Goal: Task Accomplishment & Management: Use online tool/utility

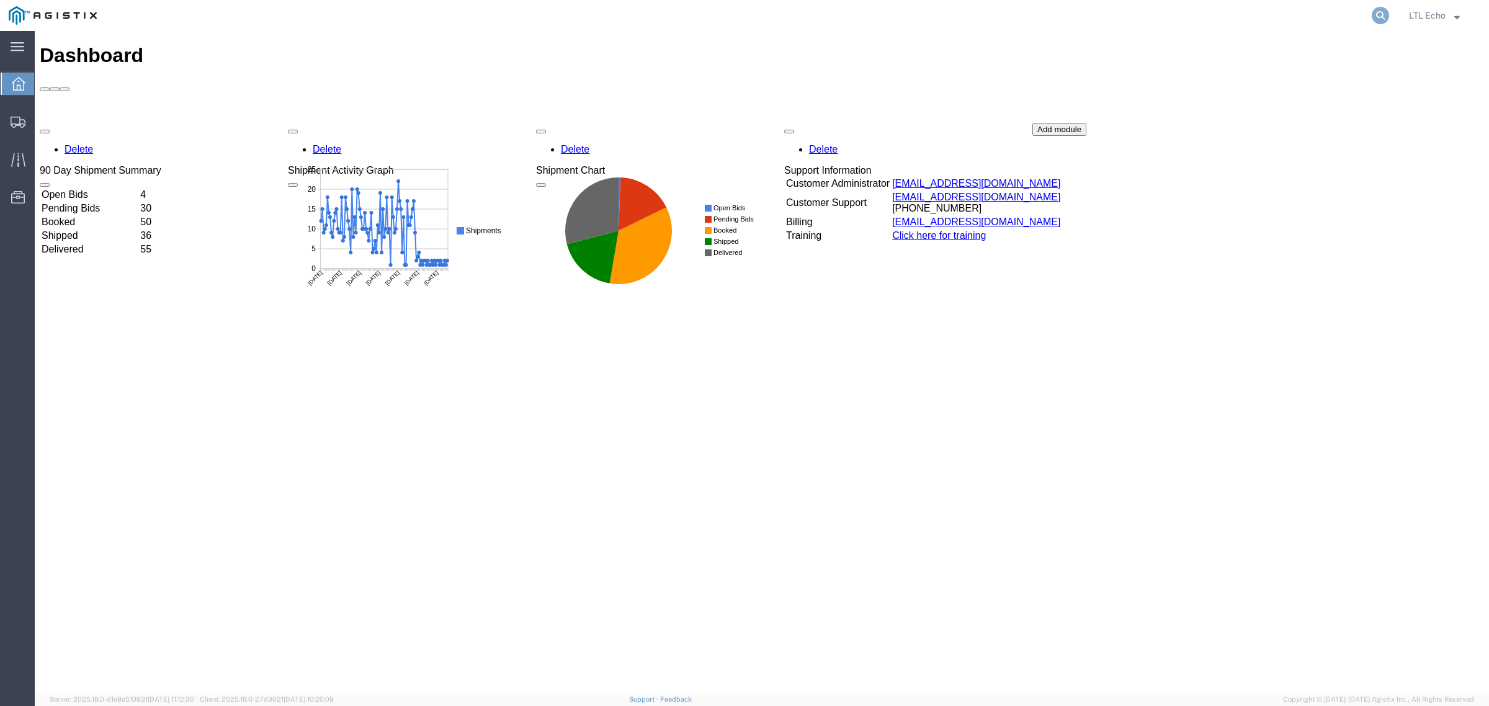
click at [1376, 7] on icon at bounding box center [1380, 15] width 17 height 17
paste input "56778221"
type input "56778221"
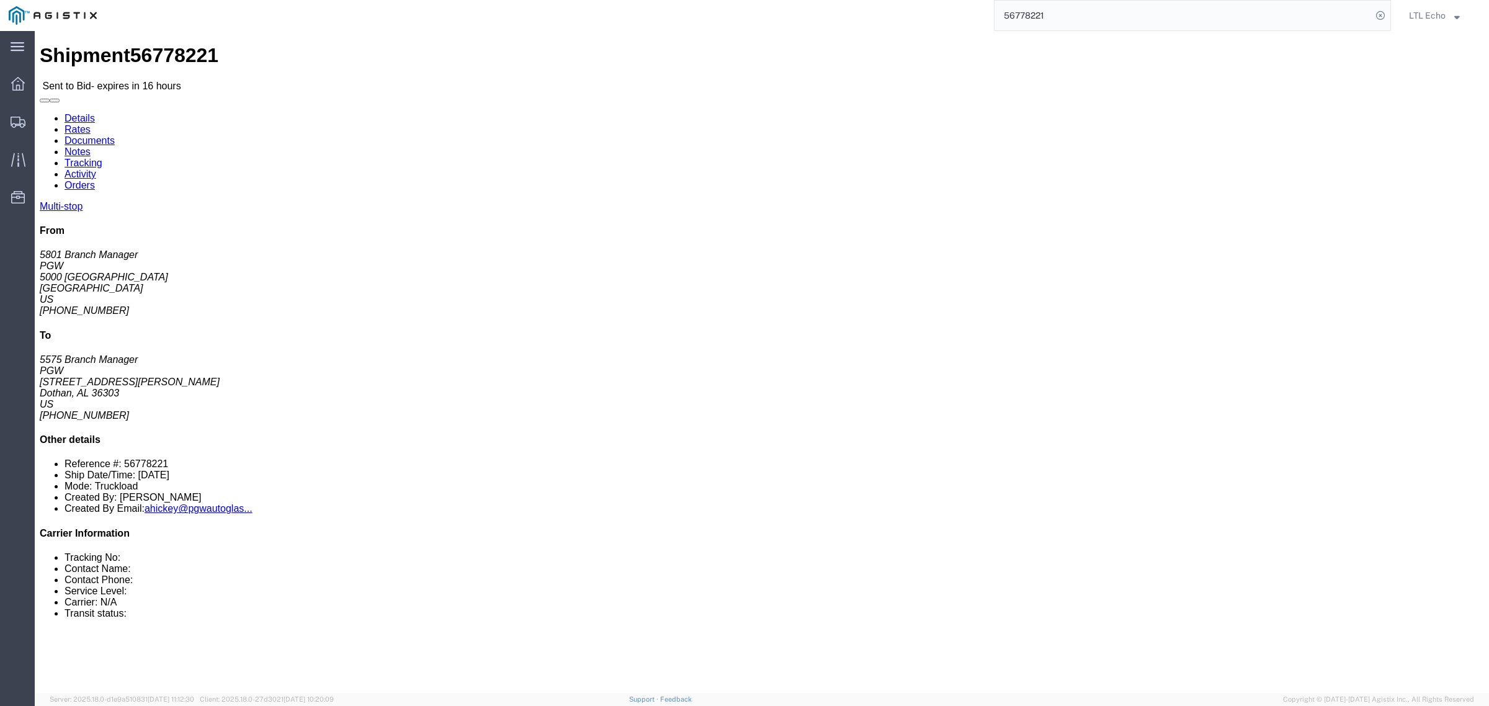
click address "PGW (5801 Branch Manager) [STREET_ADDRESS] [PHONE_NUMBER] [EMAIL_ADDRESS][DOMAI…"
copy address "76115"
click address "PGW (5575 Branch Manager) 5575 [STREET_ADDRESS][PERSON_NAME] [PHONE_NUMBER] [EM…"
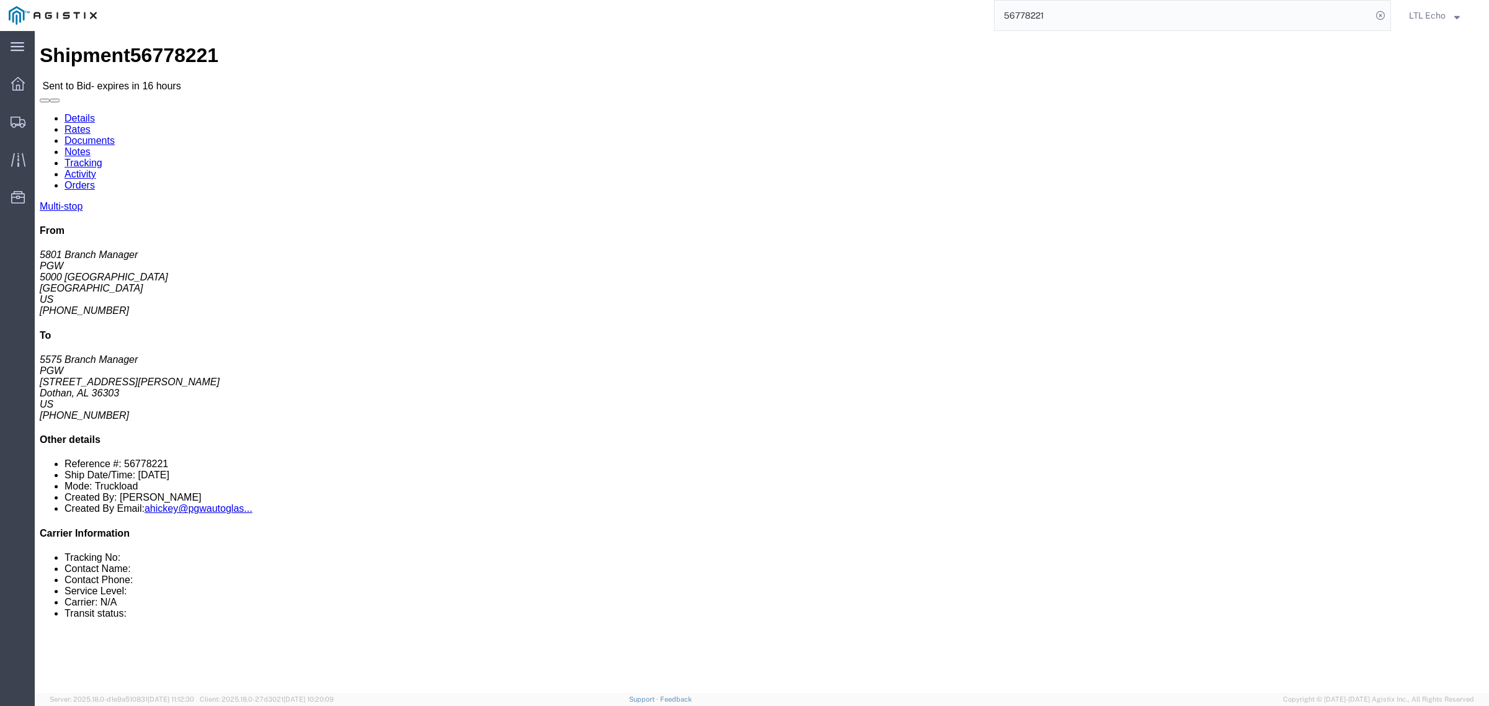
copy address "36303"
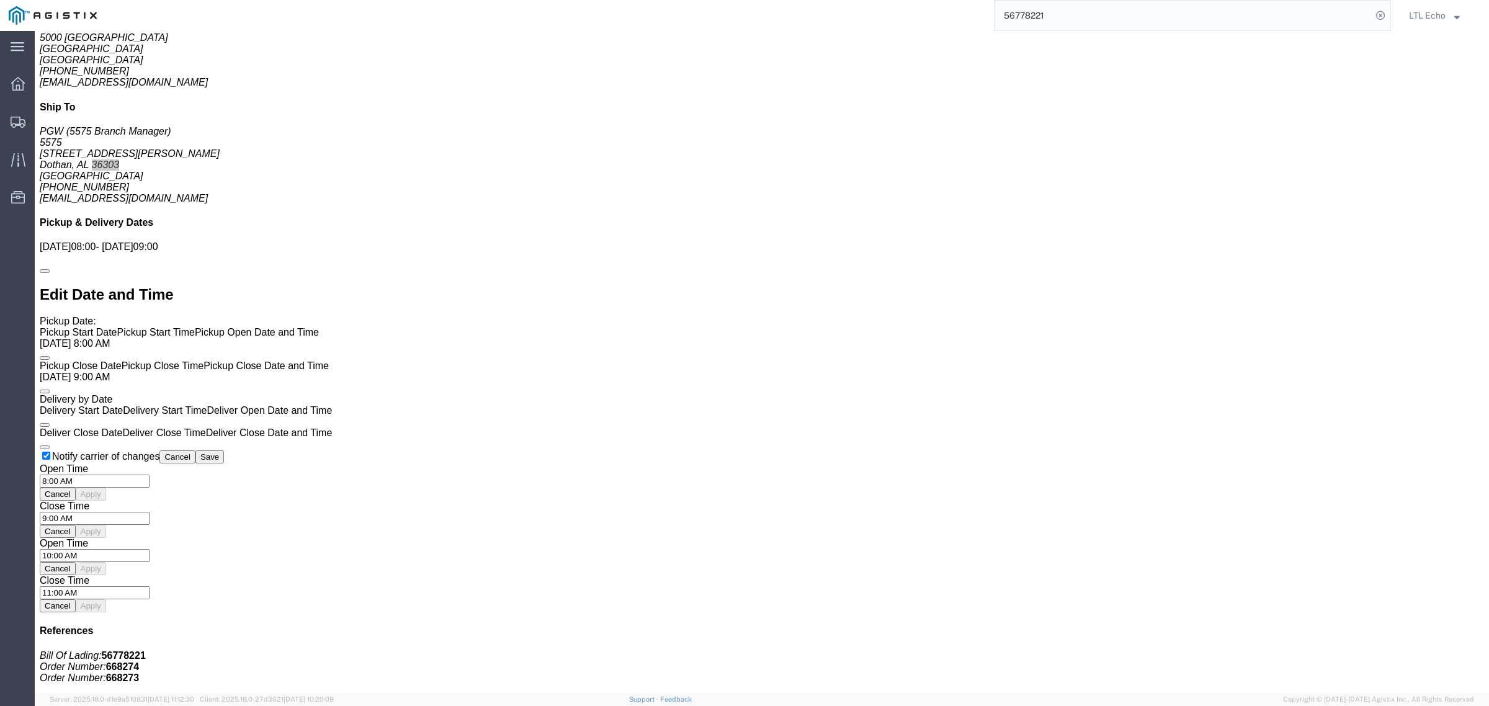
scroll to position [1026, 0]
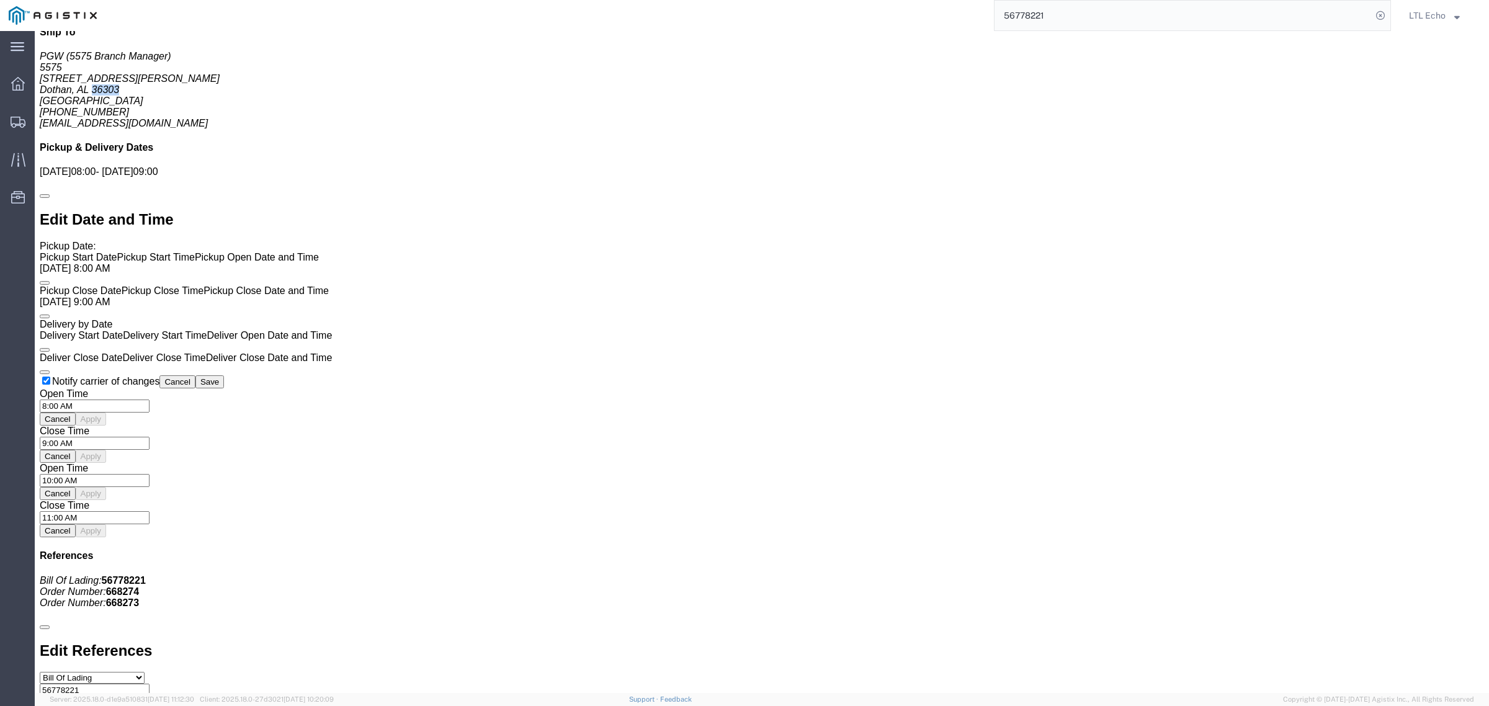
click link "Notes"
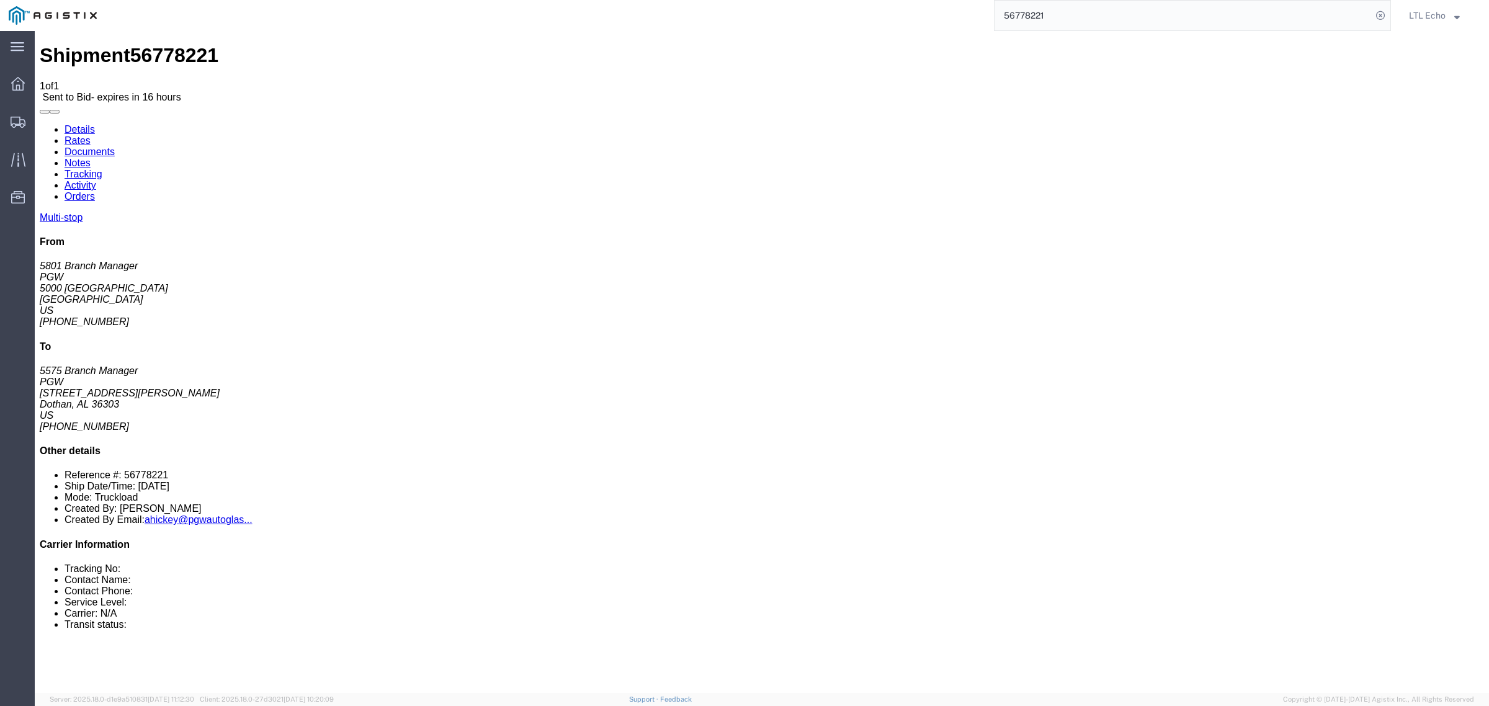
click at [74, 124] on link "Details" at bounding box center [80, 129] width 30 height 11
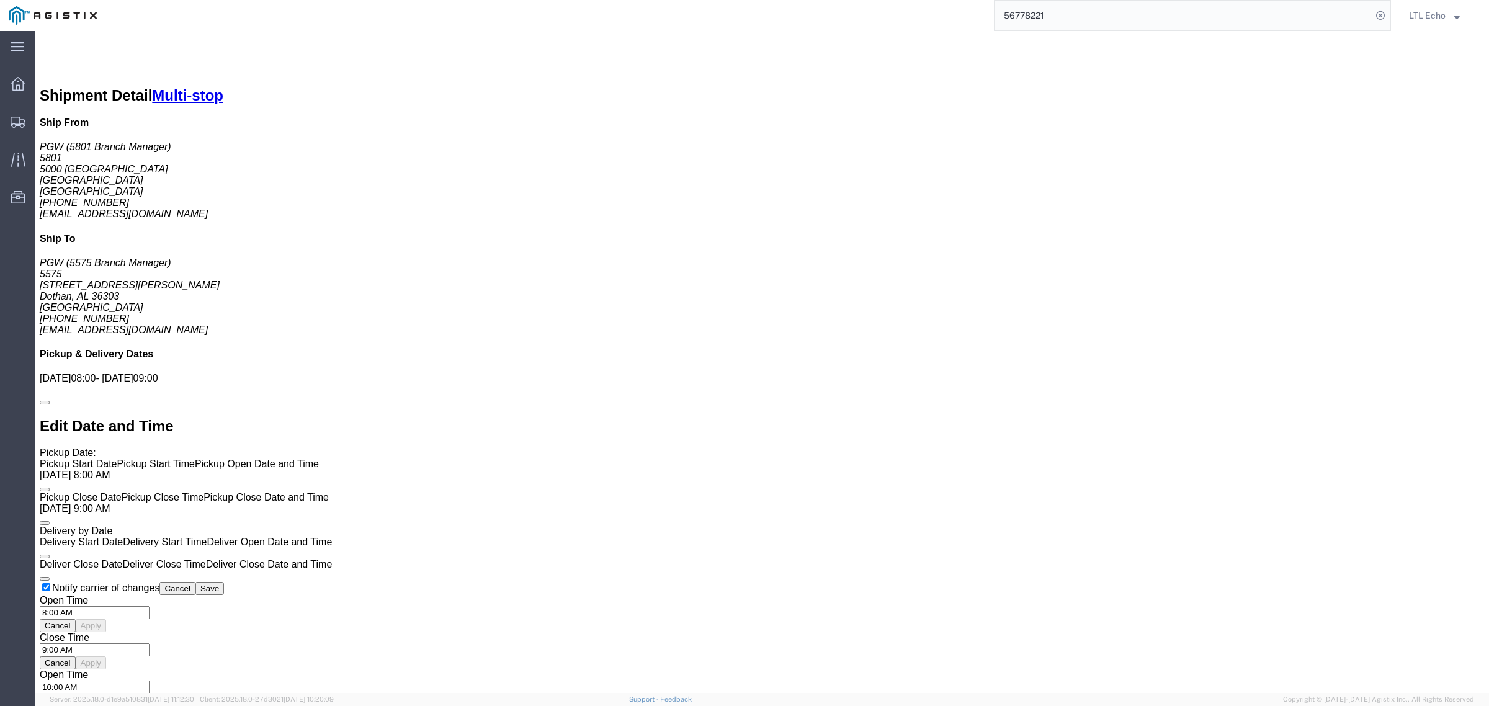
scroll to position [1038, 0]
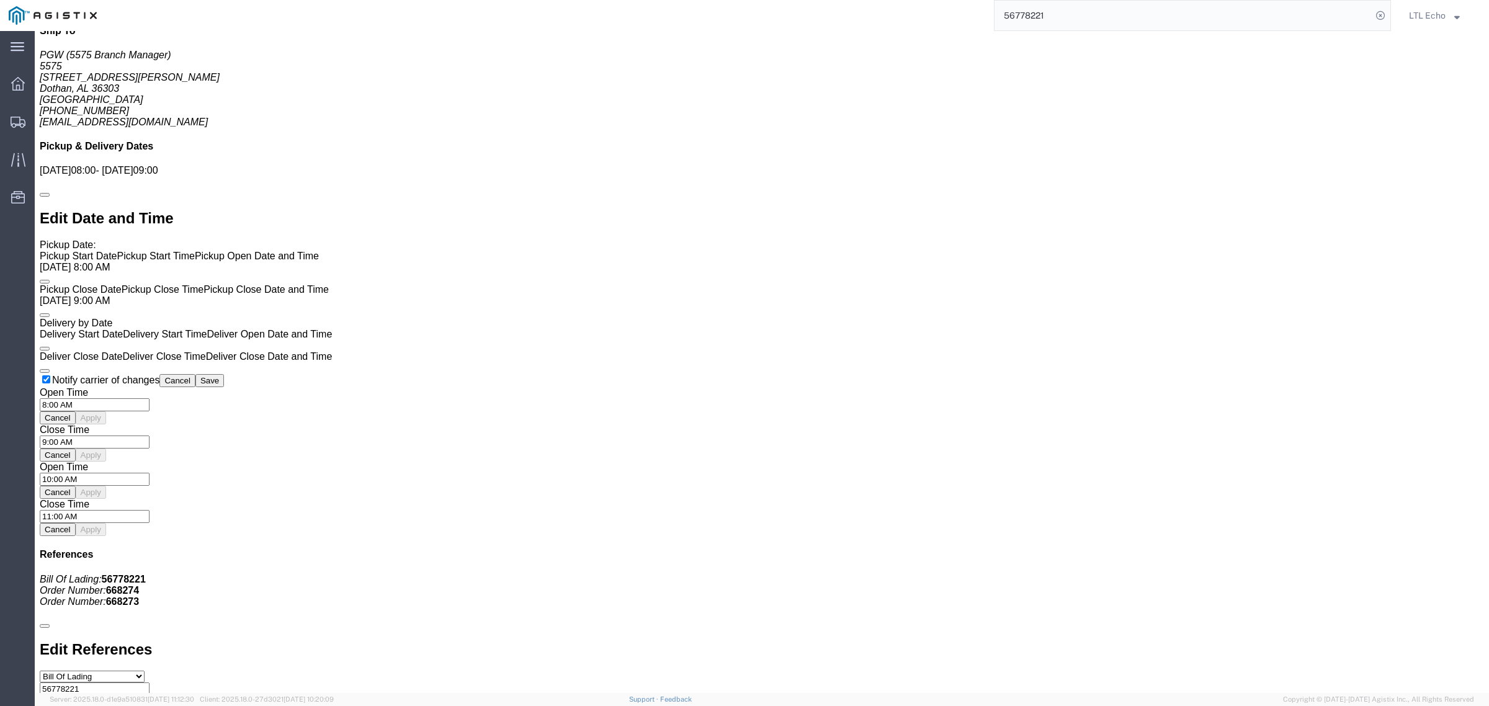
click link "Enter / Modify Bid"
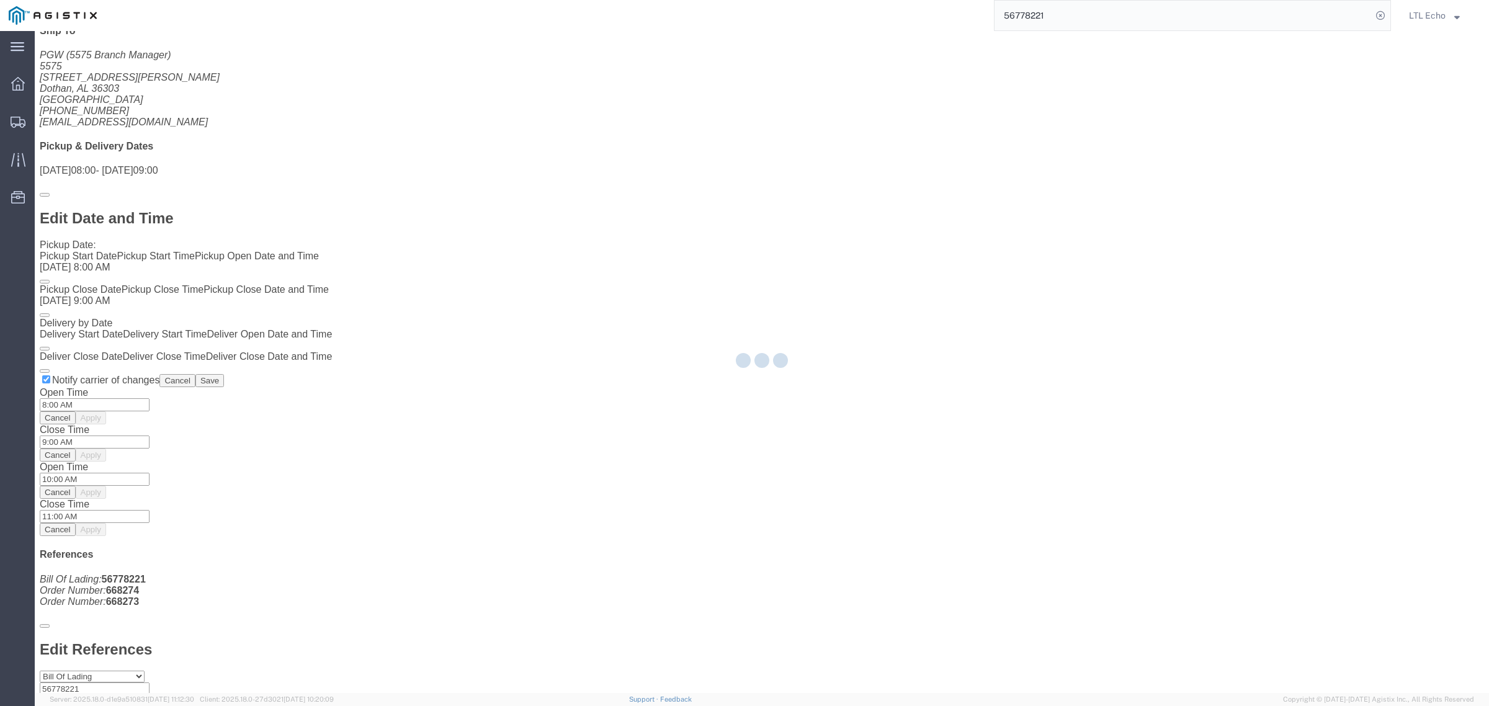
select select "4622"
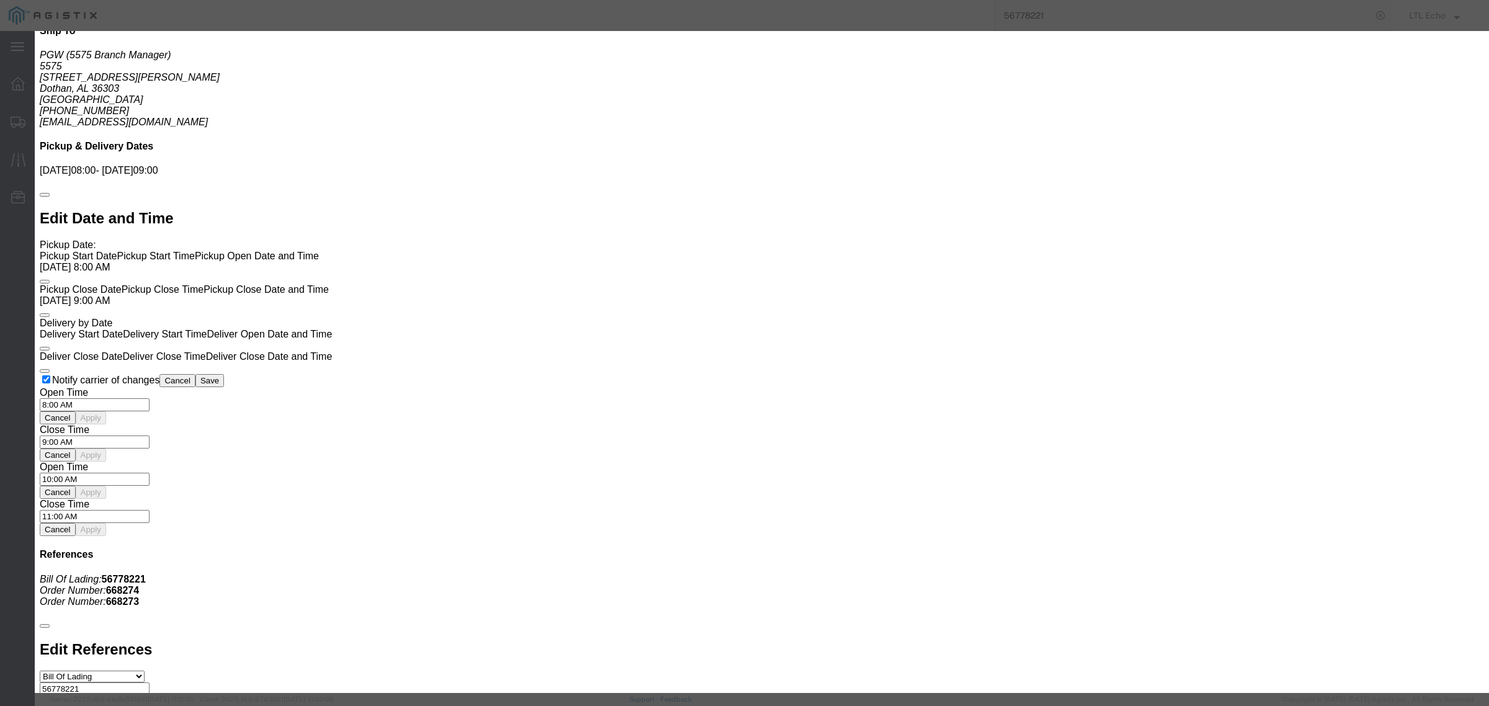
click input "text"
type input "56778221"
click input "number"
type input "2000"
click select "Select Guaranteed Next Day LTL Standard 3-5 Day Rail TL Standard 3 - 5 Day"
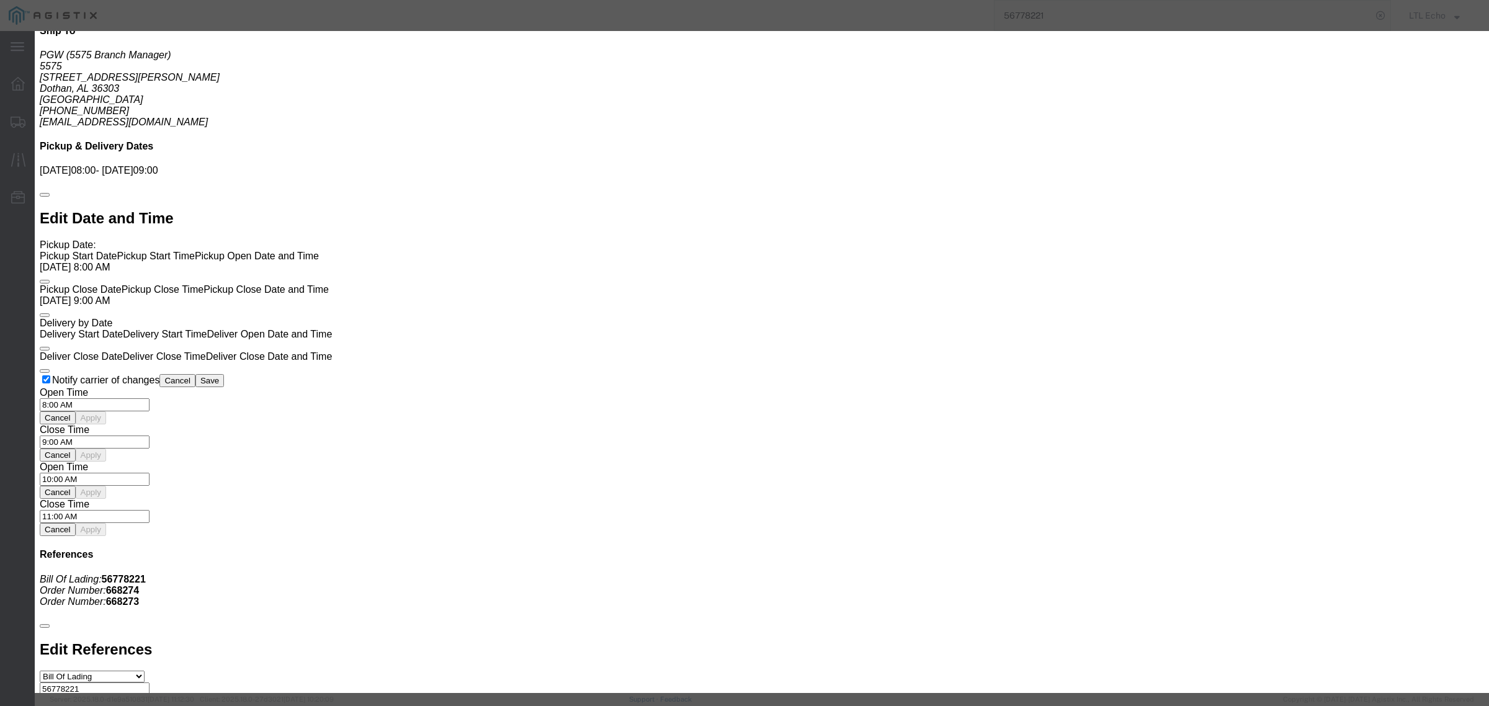
select select "13989"
click select "Select Guaranteed Next Day LTL Standard 3-5 Day Rail TL Standard 3 - 5 Day"
click button "Submit"
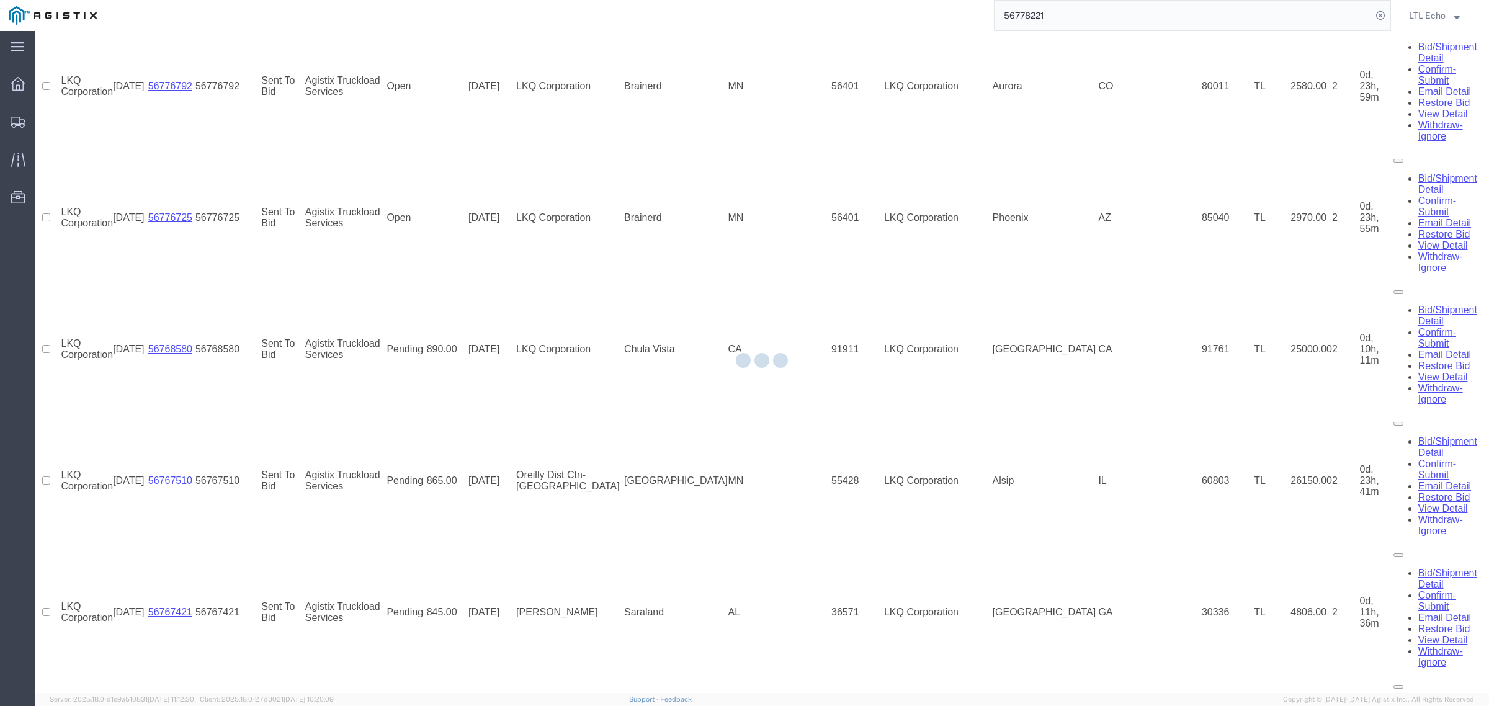
scroll to position [296, 0]
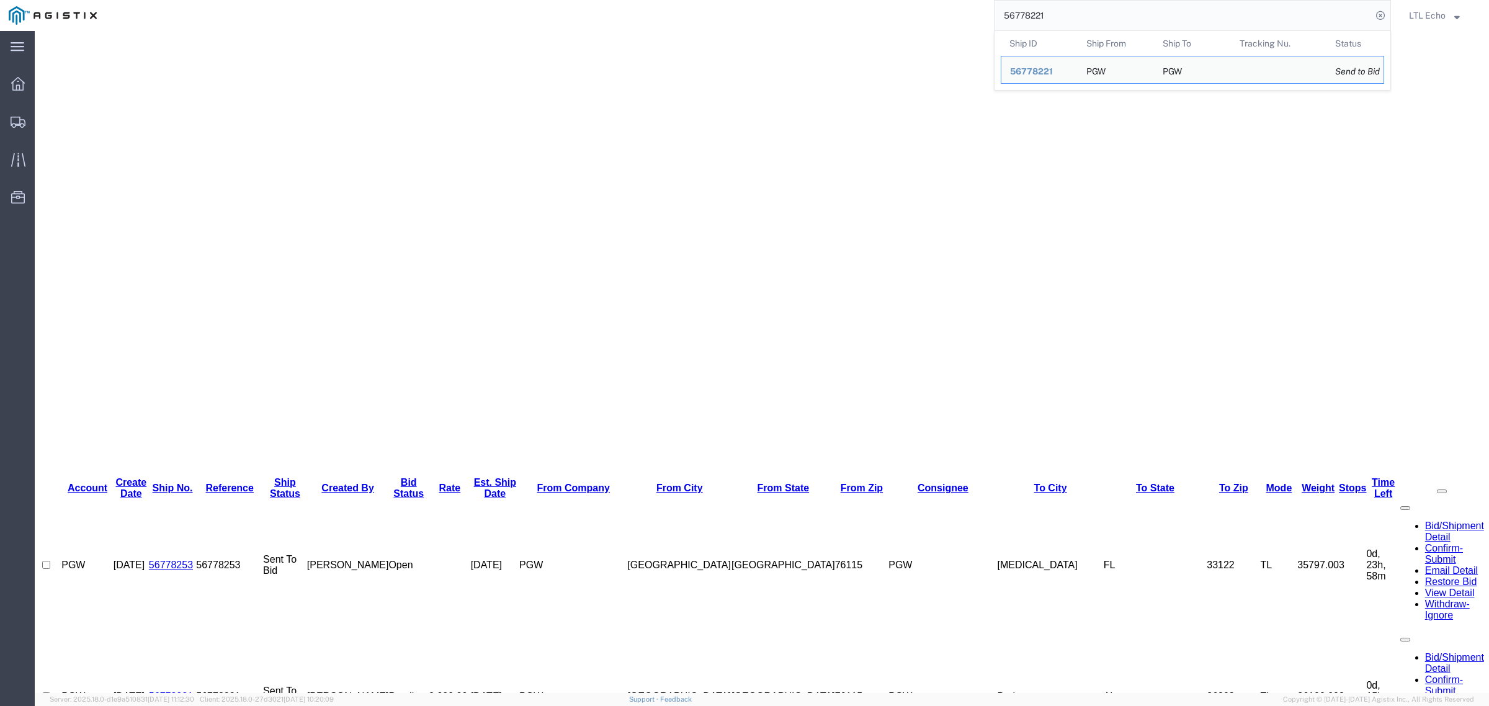
drag, startPoint x: 1099, startPoint y: 42, endPoint x: 867, endPoint y: 31, distance: 231.7
paste input "53"
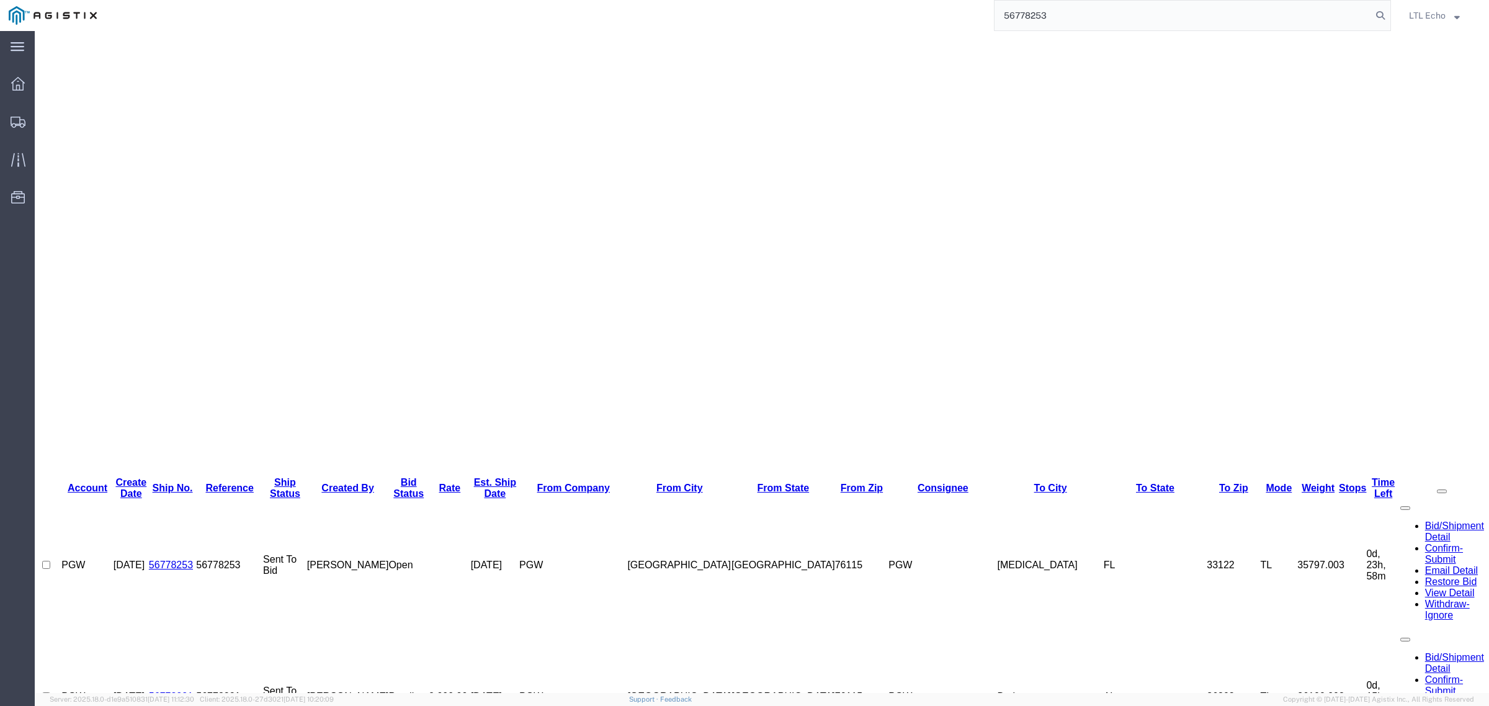
type input "56778253"
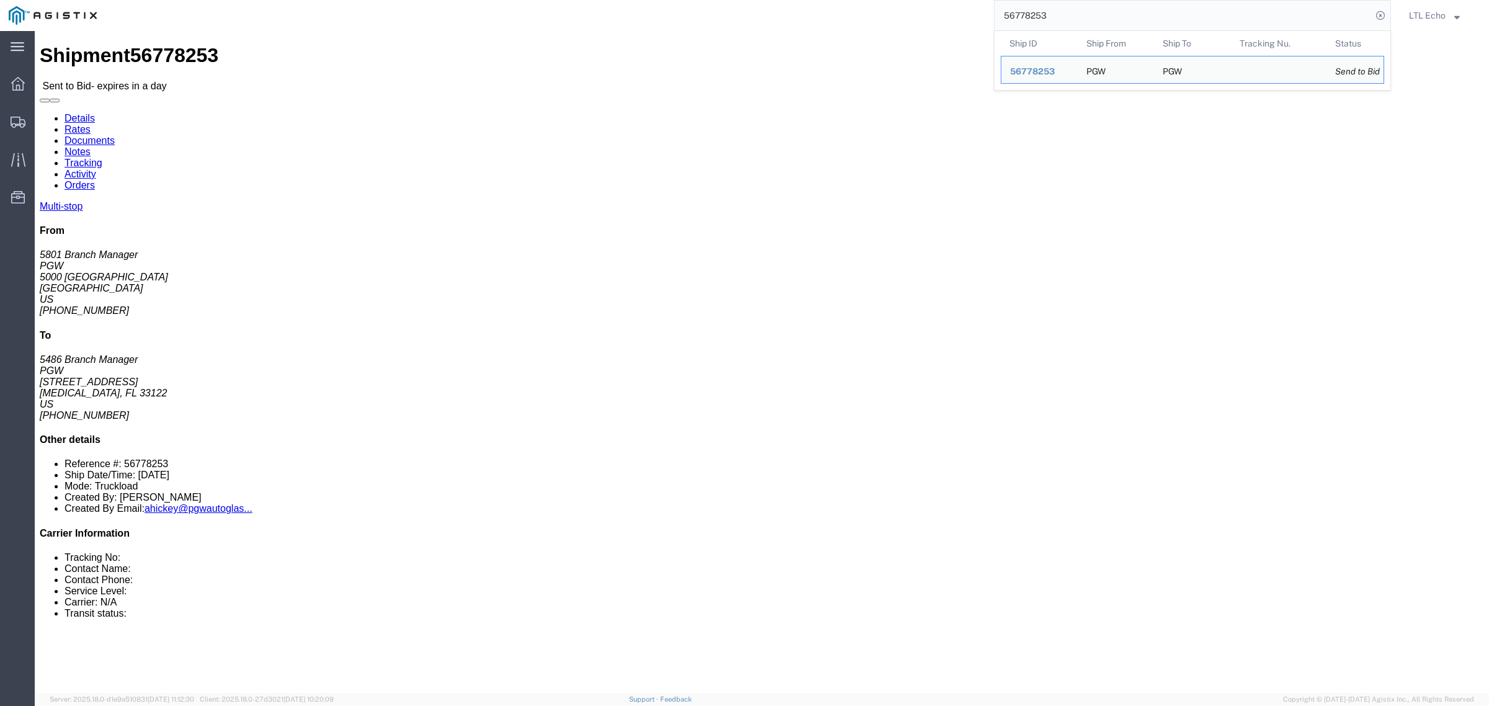
click address "PGW (5801 Branch Manager) [STREET_ADDRESS] [PHONE_NUMBER] [EMAIL_ADDRESS][DOMAI…"
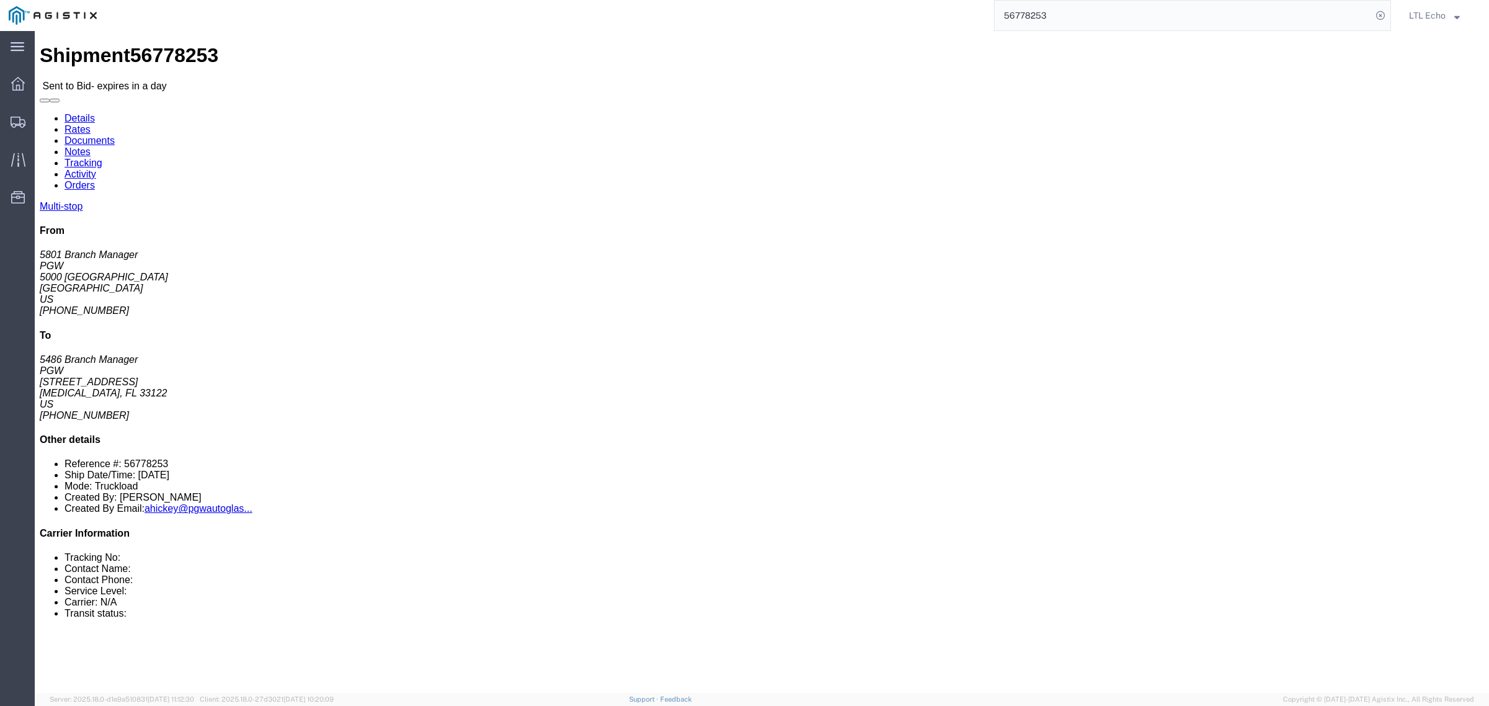
click address "PGW (5801 Branch Manager) [STREET_ADDRESS] [PHONE_NUMBER] [EMAIL_ADDRESS][DOMAI…"
copy address "Freeway"
click address "PGW (5486 Branch Manager) 5486 [STREET_ADDRESS][MEDICAL_DATA] [PHONE_NUMBER] [E…"
copy address "33122"
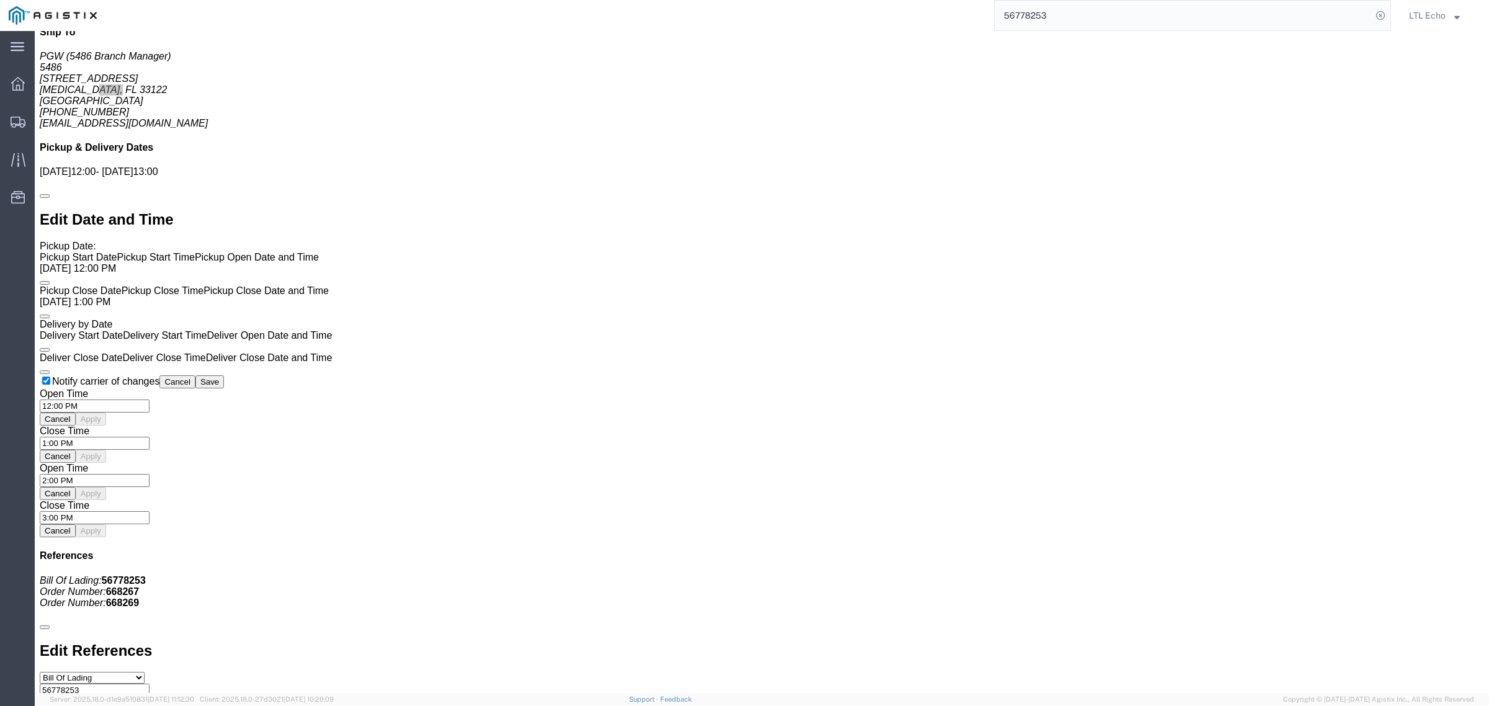
scroll to position [948, 0]
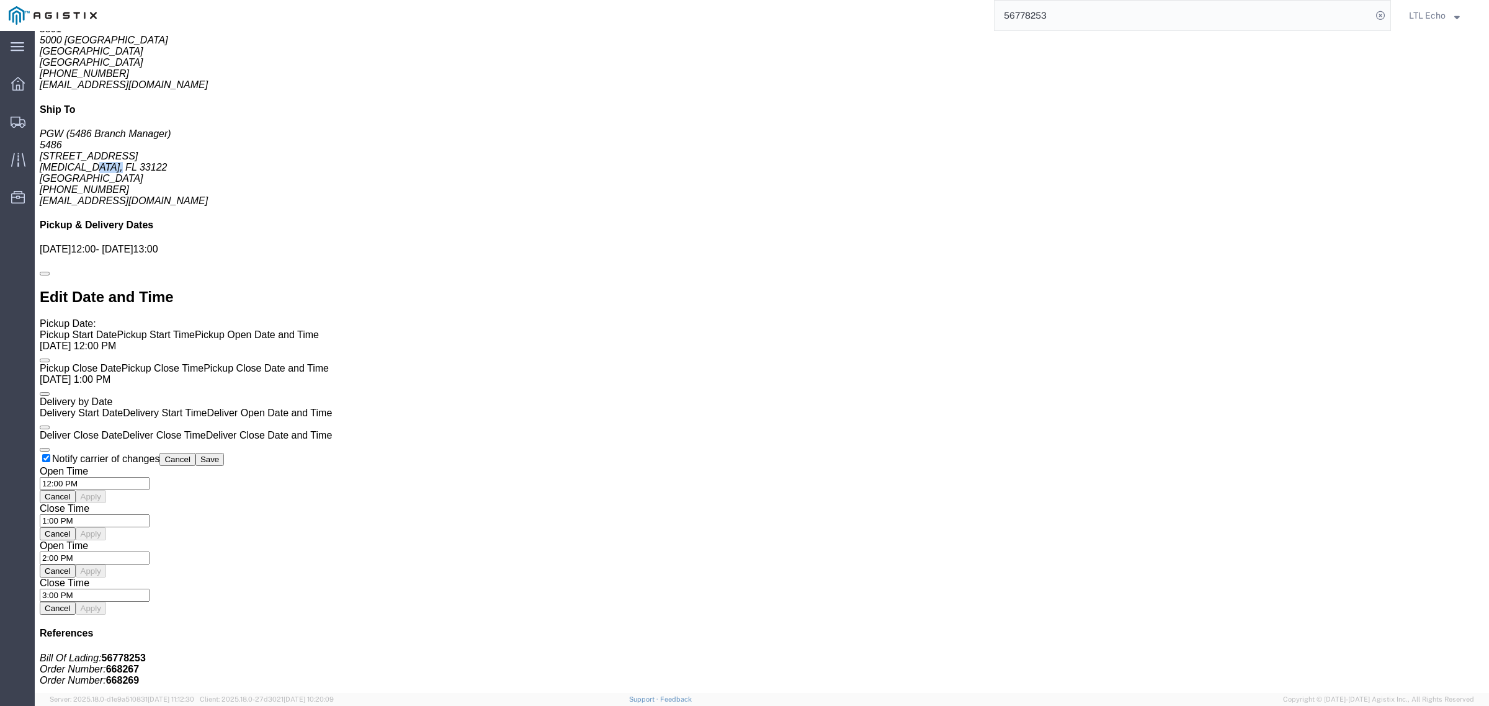
drag, startPoint x: 779, startPoint y: 606, endPoint x: 775, endPoint y: 482, distance: 124.2
click div
click link "Enter / Modify Bid"
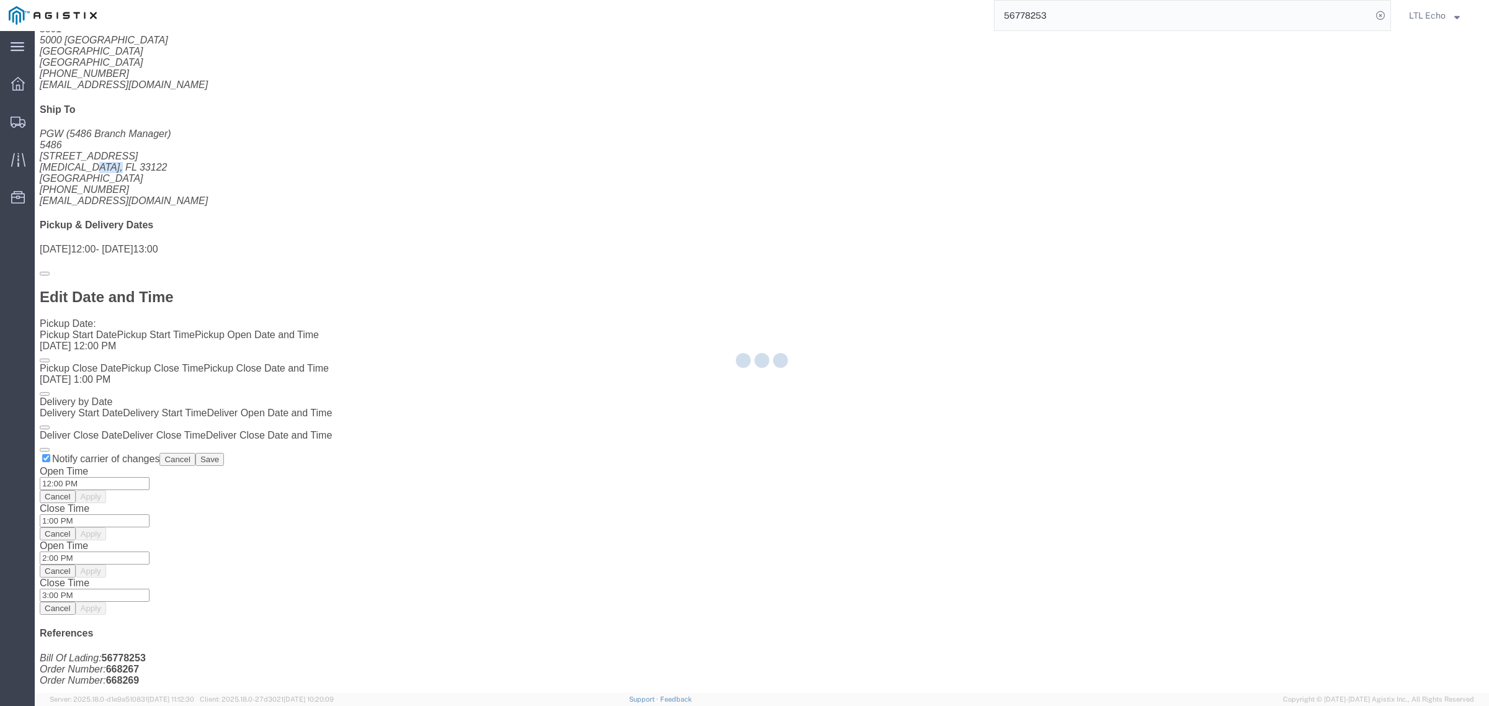
select select "4622"
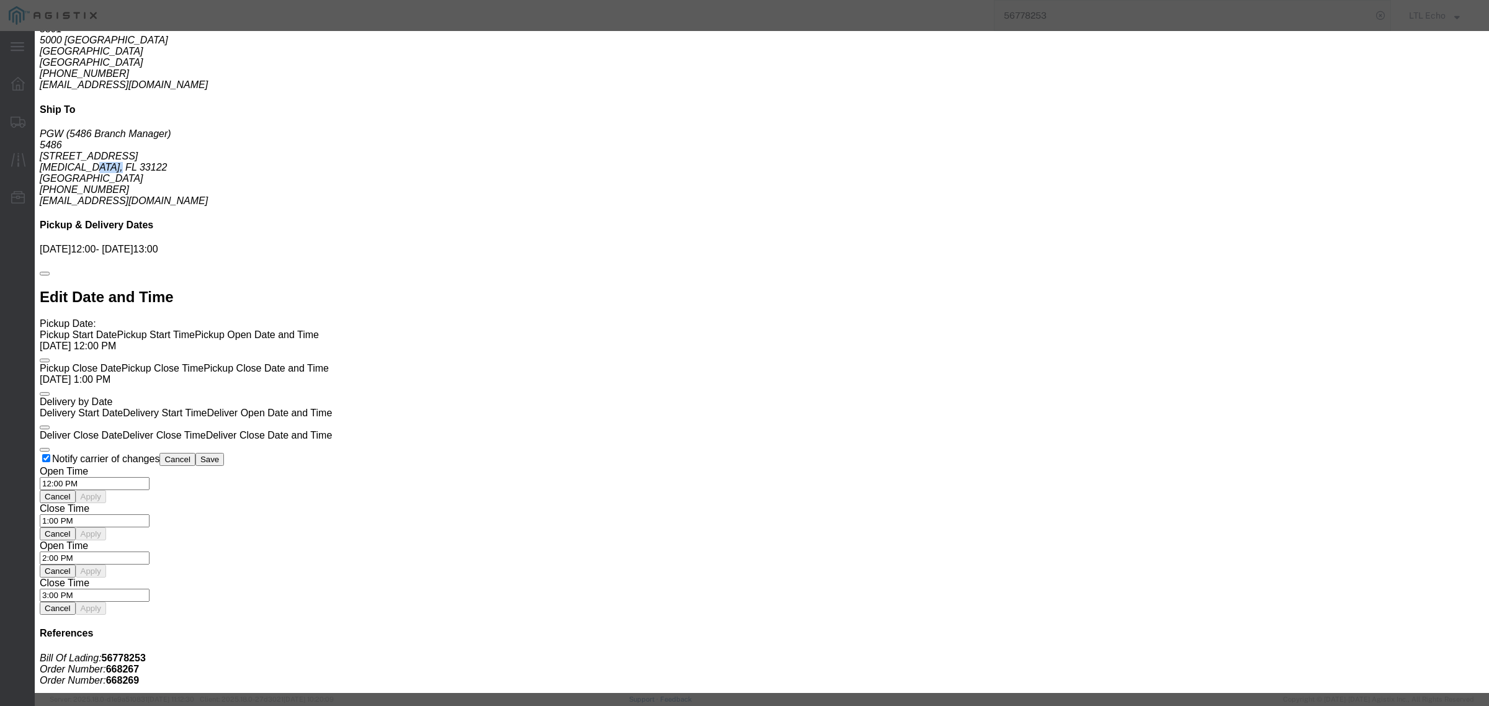
click select "Select Guaranteed Next Day LTL Standard 3-5 Day Rail TL Standard 3 - 5 Day"
select select "13989"
click select "Select Guaranteed Next Day LTL Standard 3-5 Day Rail TL Standard 3 - 5 Day"
click input "text"
type input "56778253"
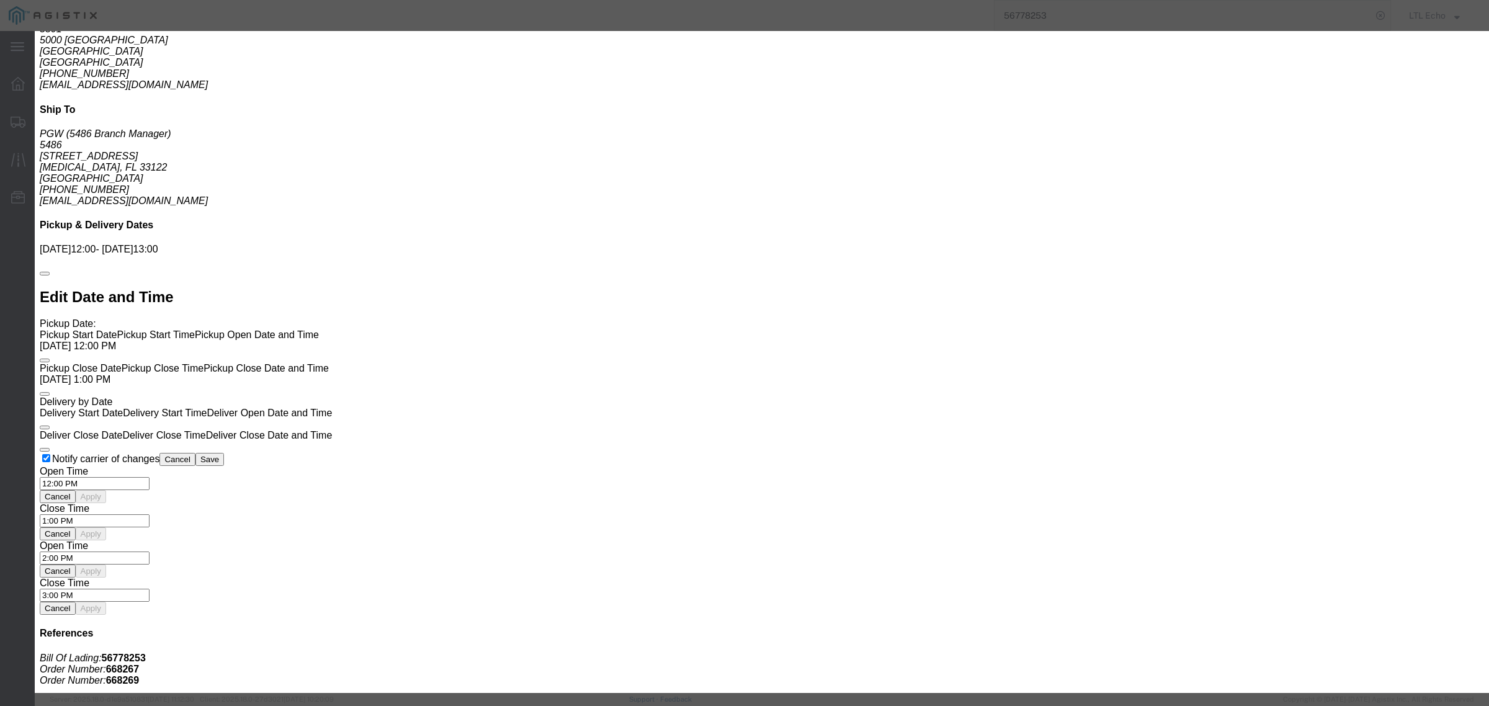
click input "number"
type input "3200"
click div "Submit Close"
click button "Submit"
